Goal: Check status: Check status

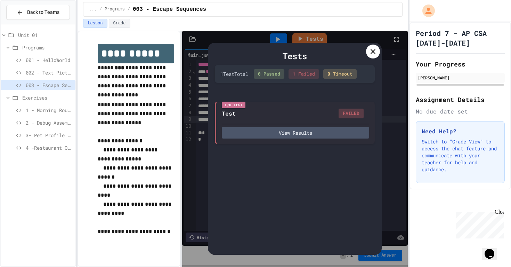
click at [373, 50] on icon at bounding box center [373, 51] width 8 height 8
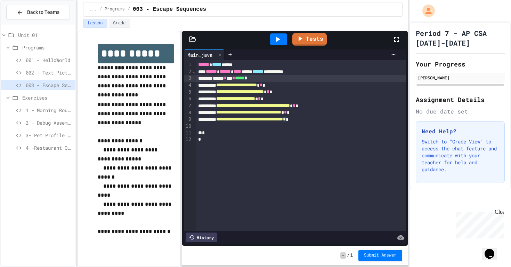
click at [244, 79] on span "*****" at bounding box center [239, 77] width 9 height 5
click at [320, 123] on div "**********" at bounding box center [301, 145] width 210 height 171
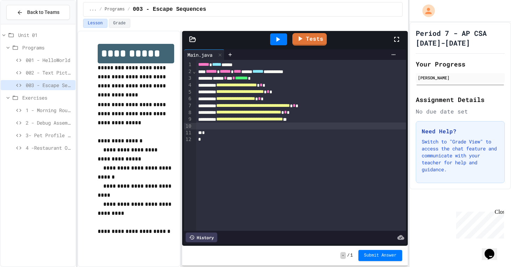
click at [318, 31] on div "Tests" at bounding box center [297, 39] width 189 height 19
click at [318, 35] on link "Tests" at bounding box center [309, 38] width 31 height 13
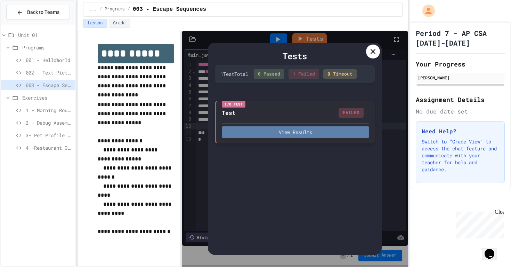
click at [310, 130] on button "View Results" at bounding box center [295, 131] width 147 height 11
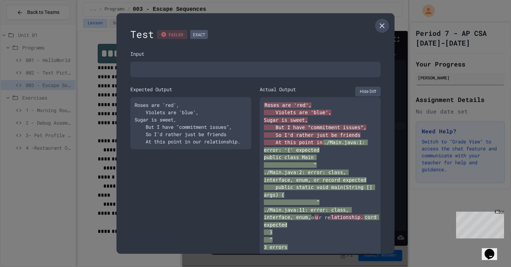
click at [379, 22] on icon at bounding box center [382, 26] width 8 height 8
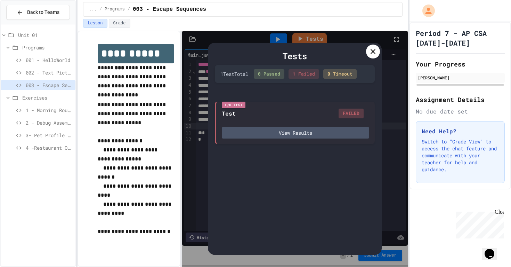
click at [371, 52] on icon at bounding box center [373, 51] width 8 height 8
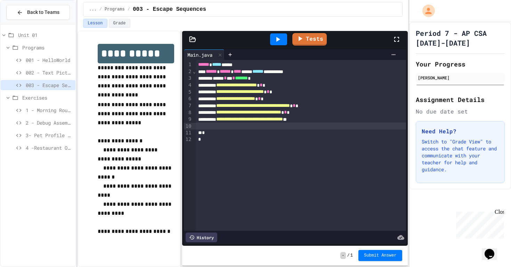
click at [248, 79] on span "*******" at bounding box center [241, 77] width 13 height 5
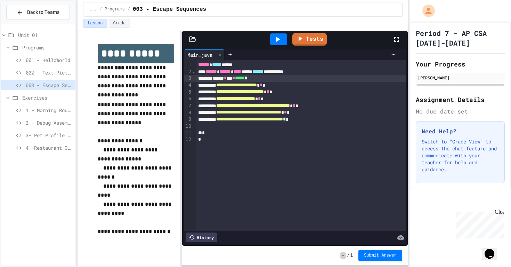
click at [334, 84] on div "**********" at bounding box center [301, 85] width 210 height 7
click at [279, 63] on div "****** ***** ****" at bounding box center [301, 64] width 210 height 7
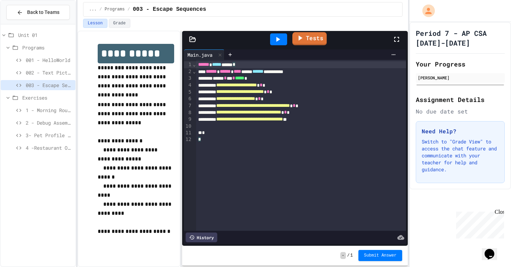
click at [314, 39] on link "Tests" at bounding box center [309, 38] width 34 height 13
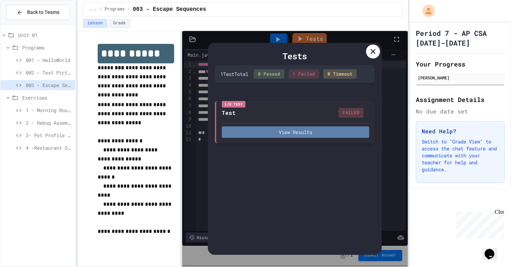
click at [305, 129] on button "View Results" at bounding box center [295, 131] width 147 height 11
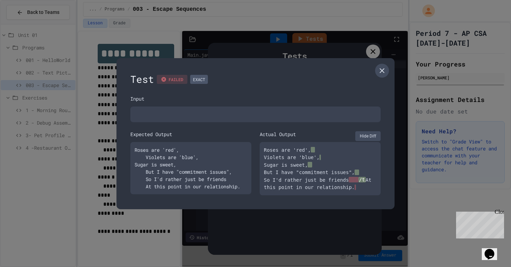
click at [380, 66] on icon at bounding box center [382, 70] width 8 height 8
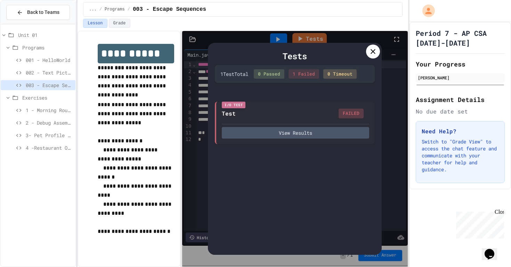
click at [373, 54] on icon at bounding box center [373, 51] width 8 height 8
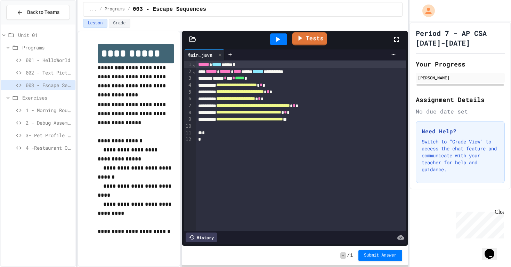
click at [315, 40] on link "Tests" at bounding box center [309, 38] width 35 height 13
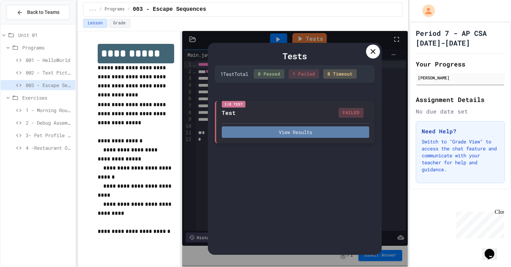
click at [294, 133] on button "View Results" at bounding box center [295, 131] width 147 height 11
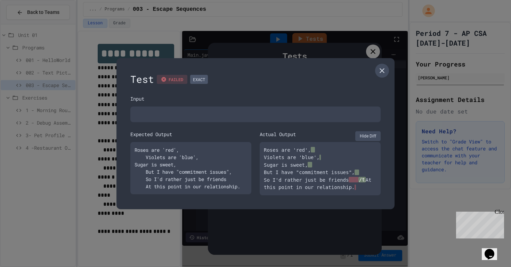
click at [381, 64] on link at bounding box center [382, 71] width 14 height 14
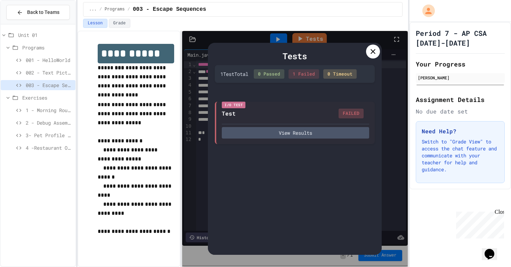
click at [378, 47] on div at bounding box center [373, 51] width 14 height 14
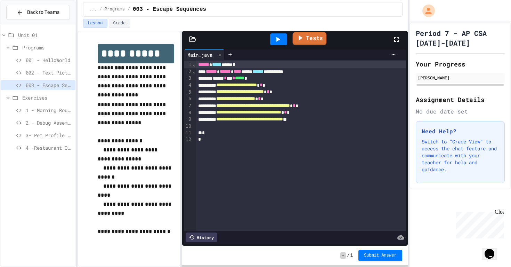
click at [306, 40] on link "Tests" at bounding box center [310, 38] width 34 height 13
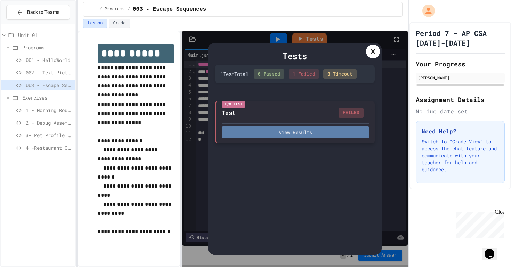
click at [284, 133] on button "View Results" at bounding box center [295, 131] width 147 height 11
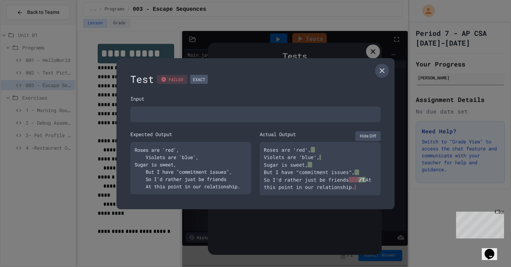
click at [379, 66] on icon at bounding box center [382, 70] width 8 height 8
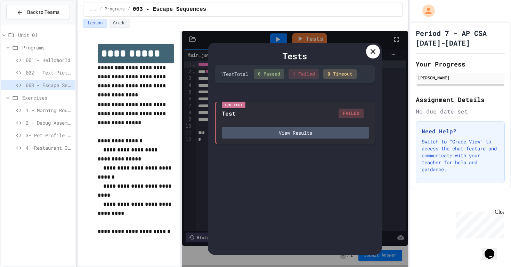
click at [378, 55] on div at bounding box center [373, 51] width 14 height 14
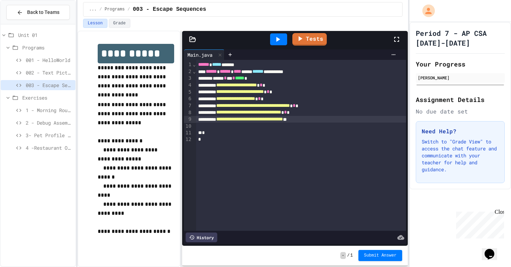
click at [233, 119] on span "**********" at bounding box center [249, 118] width 67 height 5
click at [313, 39] on link "Tests" at bounding box center [309, 38] width 33 height 13
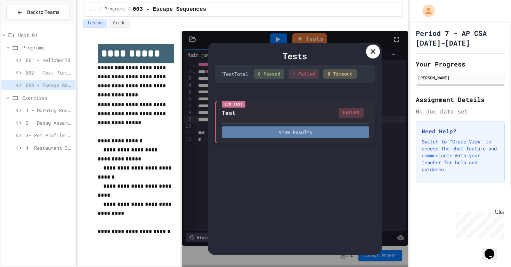
click at [316, 128] on button "View Results" at bounding box center [295, 131] width 147 height 11
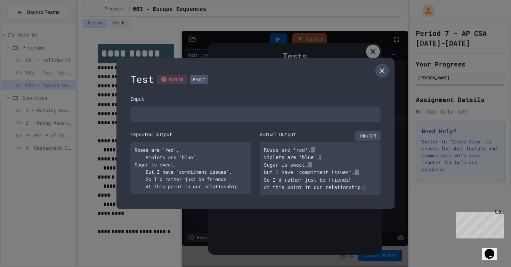
click at [383, 64] on link at bounding box center [382, 71] width 14 height 14
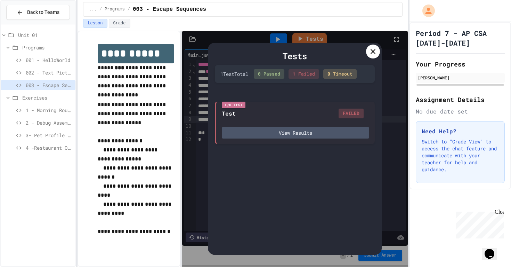
click at [369, 56] on div at bounding box center [373, 51] width 14 height 14
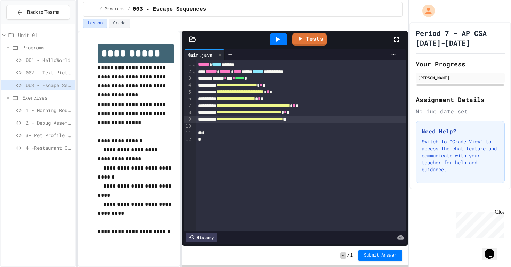
click at [283, 120] on span "**********" at bounding box center [249, 118] width 67 height 5
click at [316, 32] on link "Tests" at bounding box center [309, 38] width 33 height 13
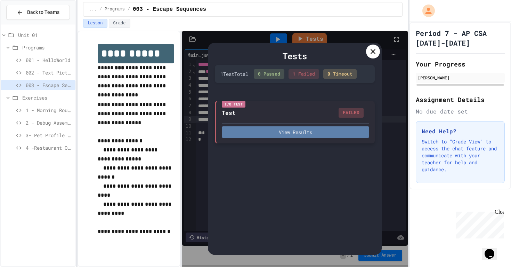
click at [322, 135] on button "View Results" at bounding box center [295, 131] width 147 height 11
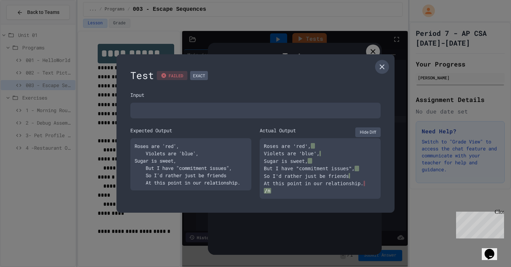
click at [384, 64] on icon at bounding box center [382, 66] width 5 height 5
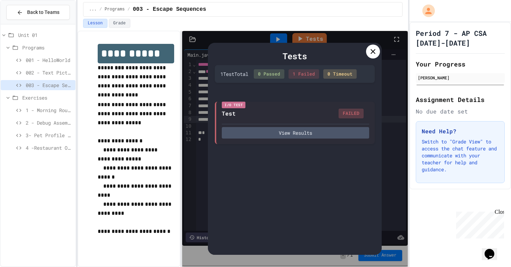
click at [370, 54] on icon at bounding box center [373, 51] width 8 height 8
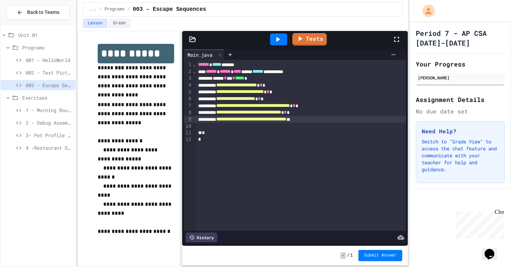
click at [286, 119] on span "**********" at bounding box center [251, 118] width 70 height 5
click at [308, 41] on link "Tests" at bounding box center [309, 38] width 35 height 13
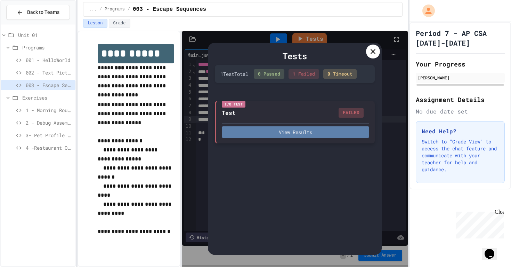
click at [292, 131] on button "View Results" at bounding box center [295, 131] width 147 height 11
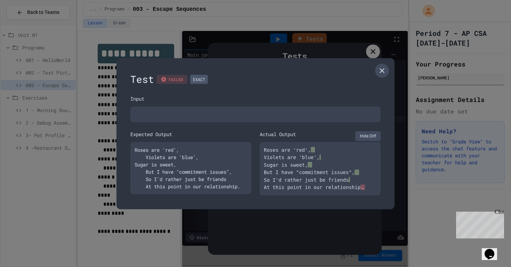
click at [381, 66] on icon at bounding box center [382, 70] width 8 height 8
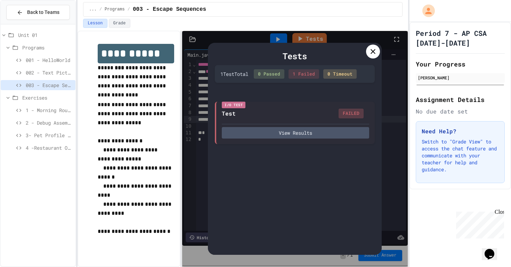
click at [370, 54] on icon at bounding box center [373, 51] width 8 height 8
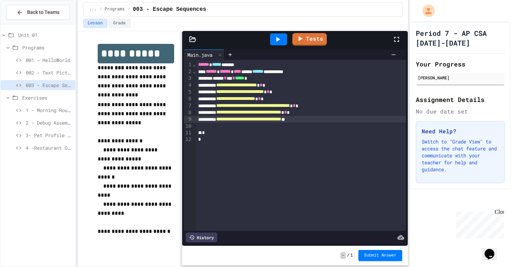
click at [281, 120] on span "**********" at bounding box center [248, 118] width 65 height 5
click at [311, 42] on link "Tests" at bounding box center [309, 38] width 35 height 13
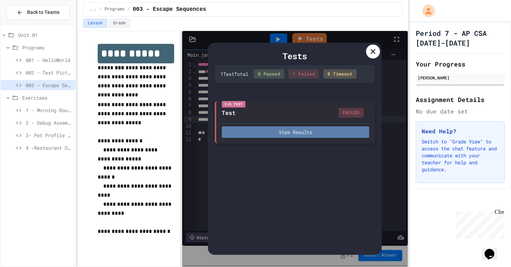
click at [294, 132] on button "View Results" at bounding box center [295, 131] width 147 height 11
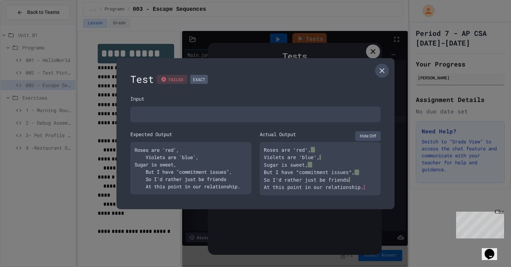
click at [381, 66] on icon at bounding box center [382, 70] width 8 height 8
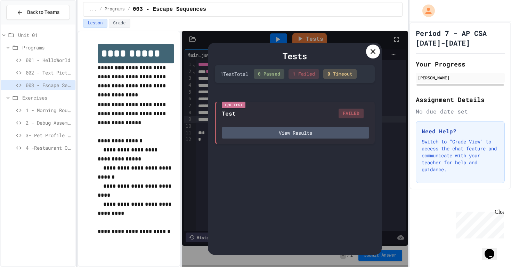
click at [381, 50] on div "Tests 1 Test Total 0 Passed 1 Failed 0 Timeout I/O Test Test FAILED View Results" at bounding box center [295, 149] width 174 height 212
click at [372, 50] on icon at bounding box center [373, 51] width 8 height 8
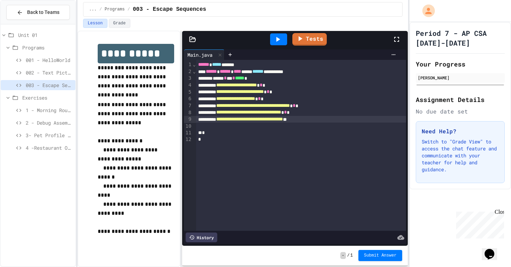
click at [340, 121] on div "**********" at bounding box center [301, 119] width 210 height 7
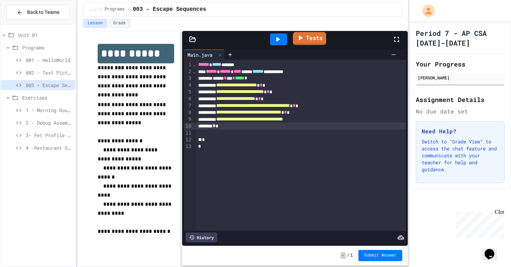
click at [318, 33] on link "Tests" at bounding box center [309, 38] width 33 height 13
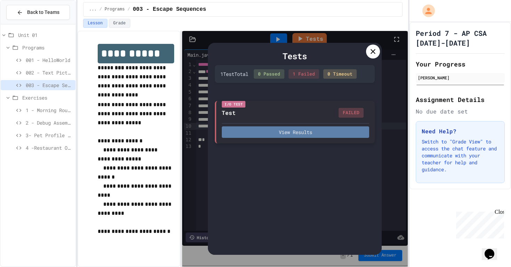
click at [331, 132] on button "View Results" at bounding box center [295, 131] width 147 height 11
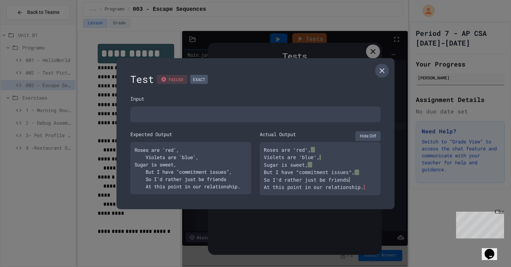
click at [382, 68] on icon at bounding box center [382, 70] width 5 height 5
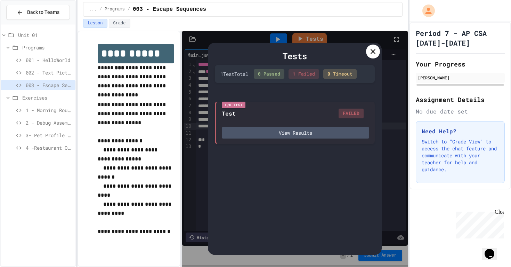
click at [382, 48] on div "Tests 1 Test Total 0 Passed 1 Failed 0 Timeout I/O Test Test FAILED View Results" at bounding box center [295, 149] width 174 height 212
click at [378, 49] on div at bounding box center [373, 51] width 14 height 14
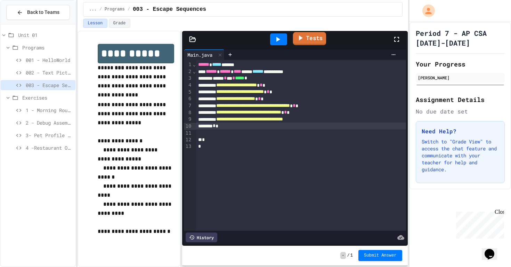
click at [303, 38] on icon at bounding box center [300, 37] width 8 height 9
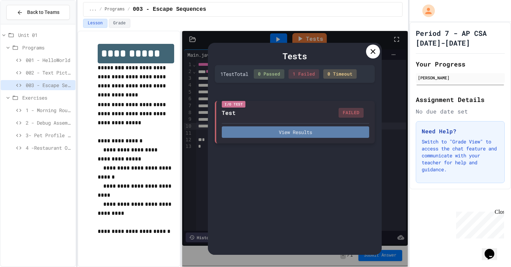
click at [336, 133] on button "View Results" at bounding box center [295, 131] width 147 height 11
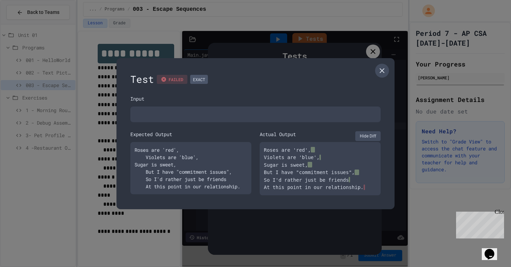
click at [380, 66] on icon at bounding box center [382, 70] width 8 height 8
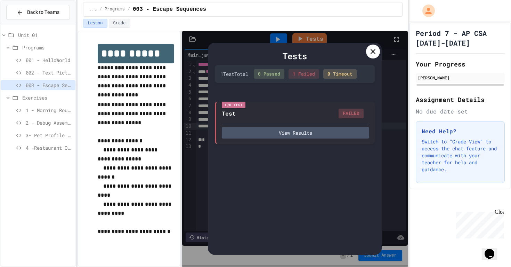
click at [376, 51] on icon at bounding box center [373, 51] width 8 height 8
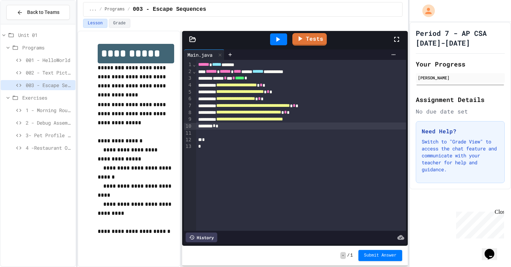
click at [245, 121] on span "**********" at bounding box center [249, 118] width 67 height 5
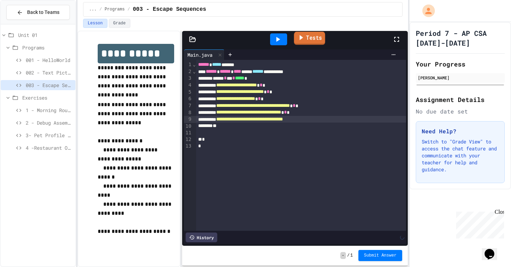
click at [312, 35] on link "Tests" at bounding box center [309, 38] width 31 height 13
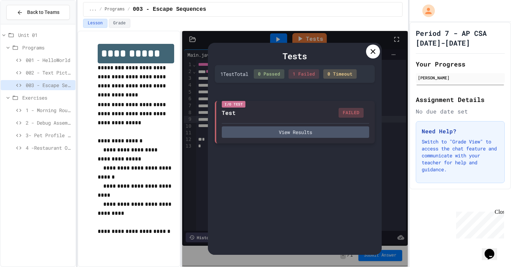
click at [297, 138] on div "I/O Test Test FAILED View Results" at bounding box center [295, 122] width 160 height 42
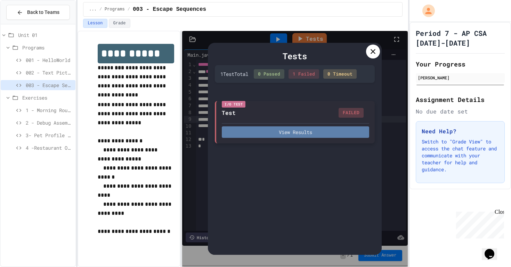
click at [294, 135] on button "View Results" at bounding box center [295, 131] width 147 height 11
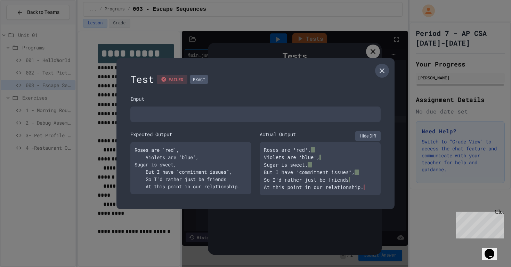
click at [382, 66] on icon at bounding box center [382, 70] width 8 height 8
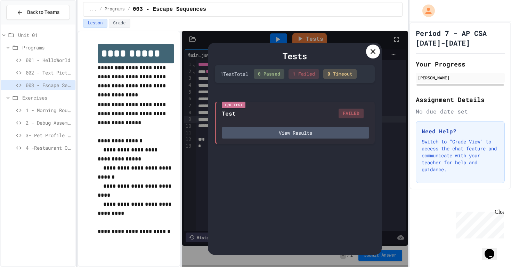
click at [374, 54] on icon at bounding box center [373, 51] width 8 height 8
